Goal: Check status: Check status

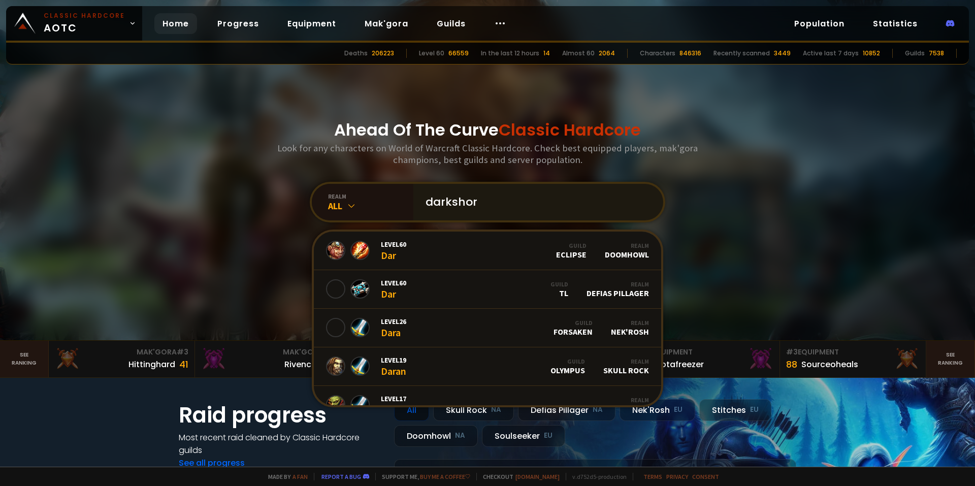
type input "darkshore"
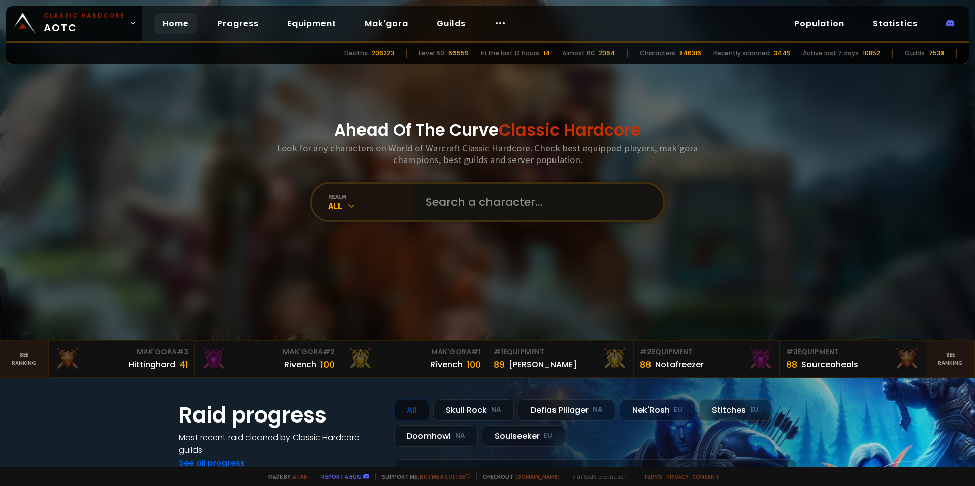
click at [457, 195] on input "text" at bounding box center [536, 202] width 232 height 37
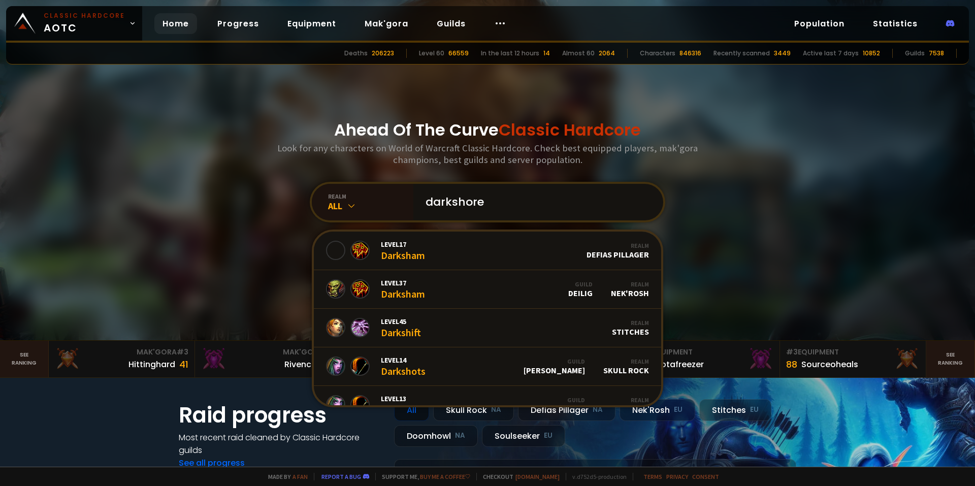
type input "darkshores"
